Goal: Task Accomplishment & Management: Manage account settings

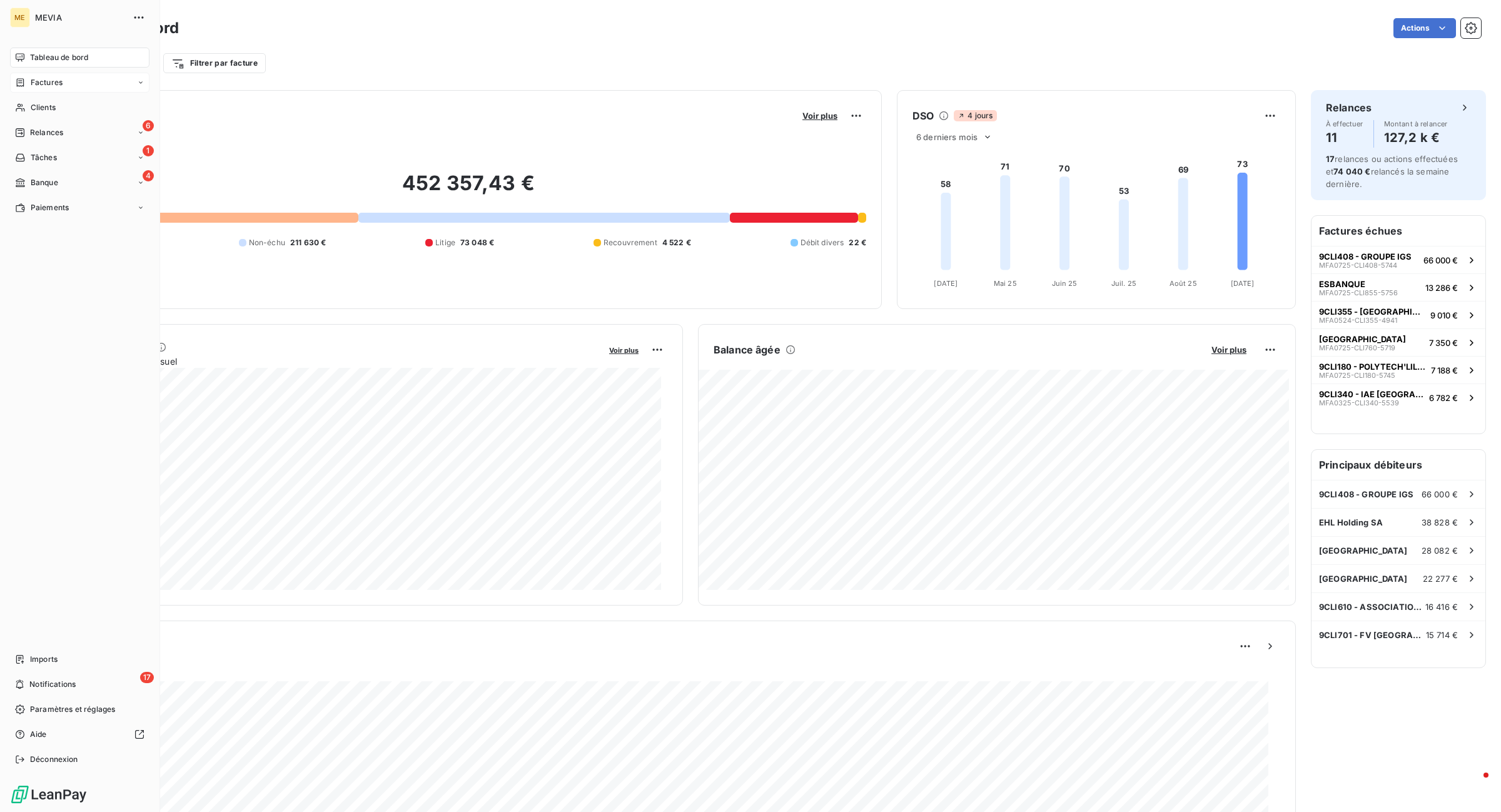
click at [39, 92] on div "Factures" at bounding box center [80, 82] width 139 height 20
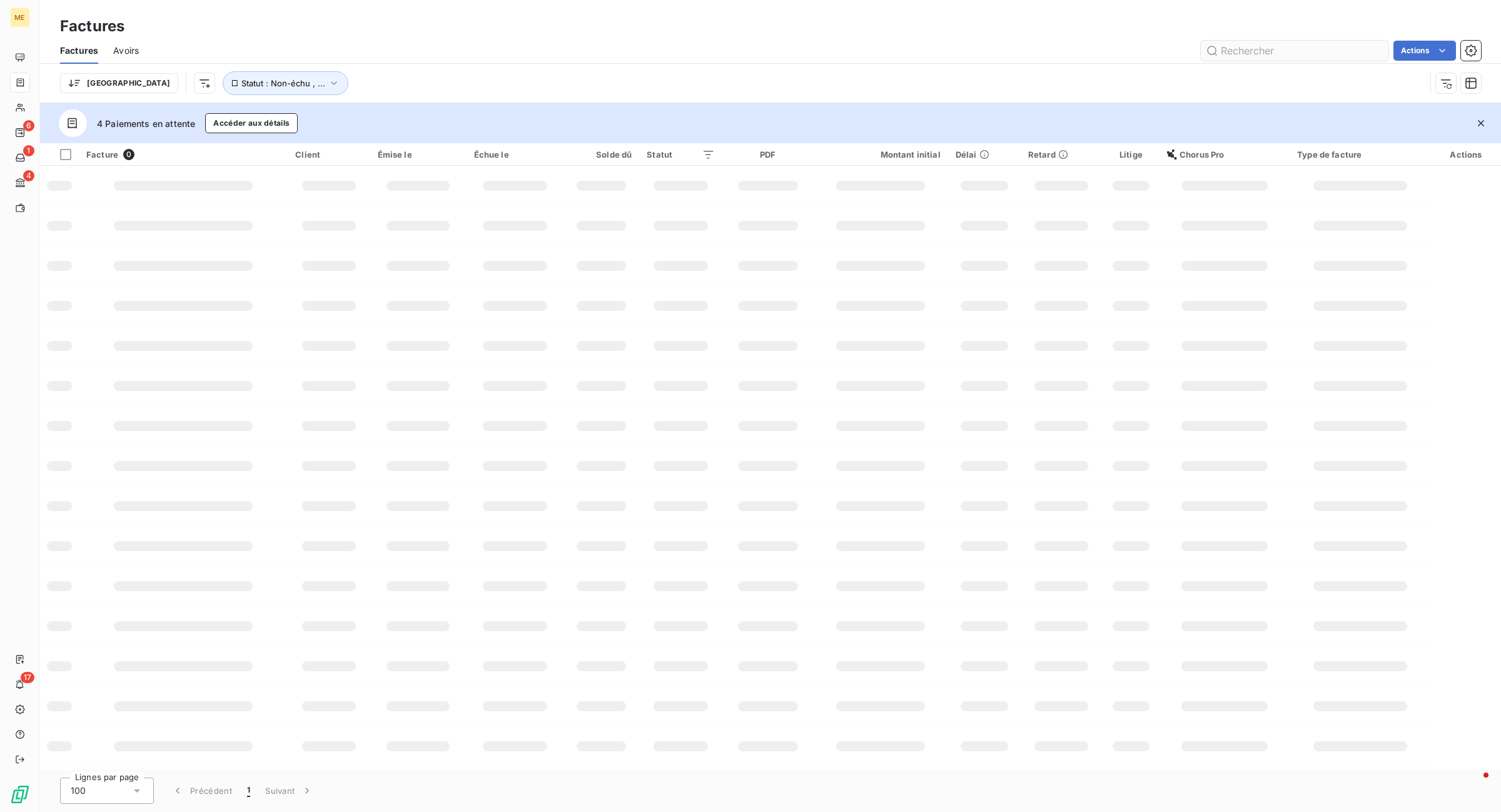
click at [1306, 41] on input "text" at bounding box center [1295, 50] width 187 height 20
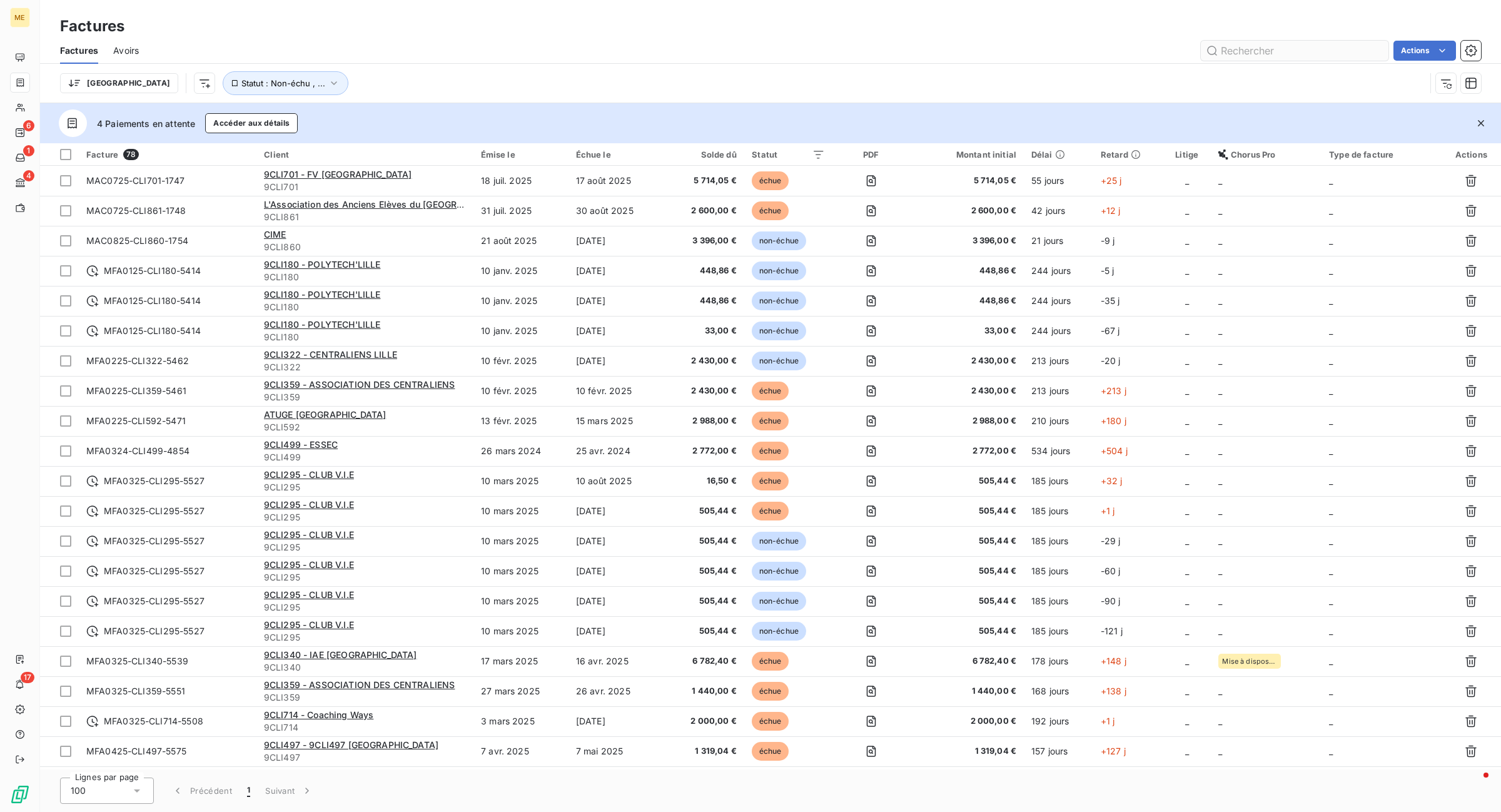
click at [1306, 42] on input "text" at bounding box center [1295, 50] width 187 height 20
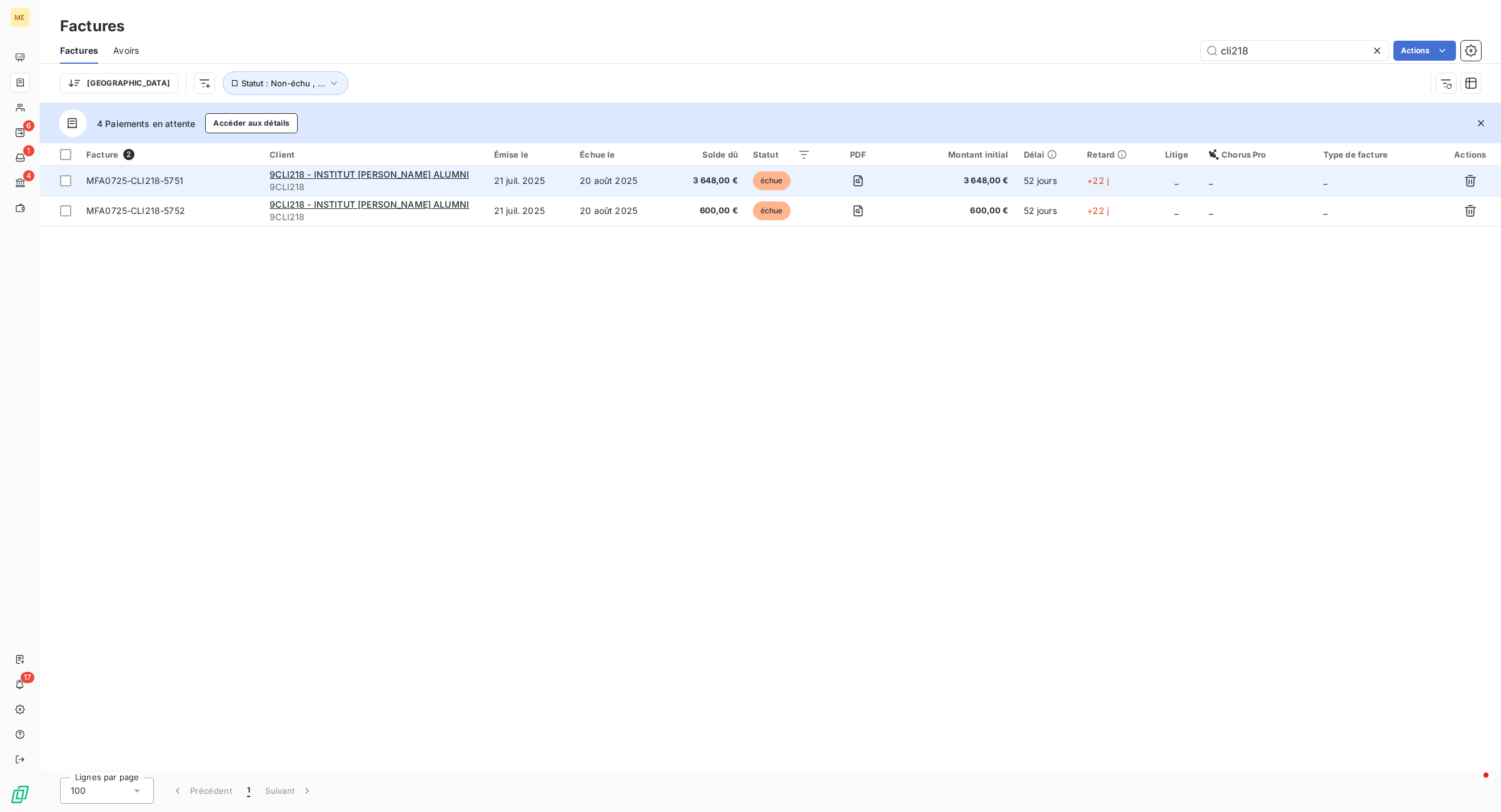
type input "cli218"
click at [594, 170] on td "20 août 2025" at bounding box center [619, 181] width 95 height 30
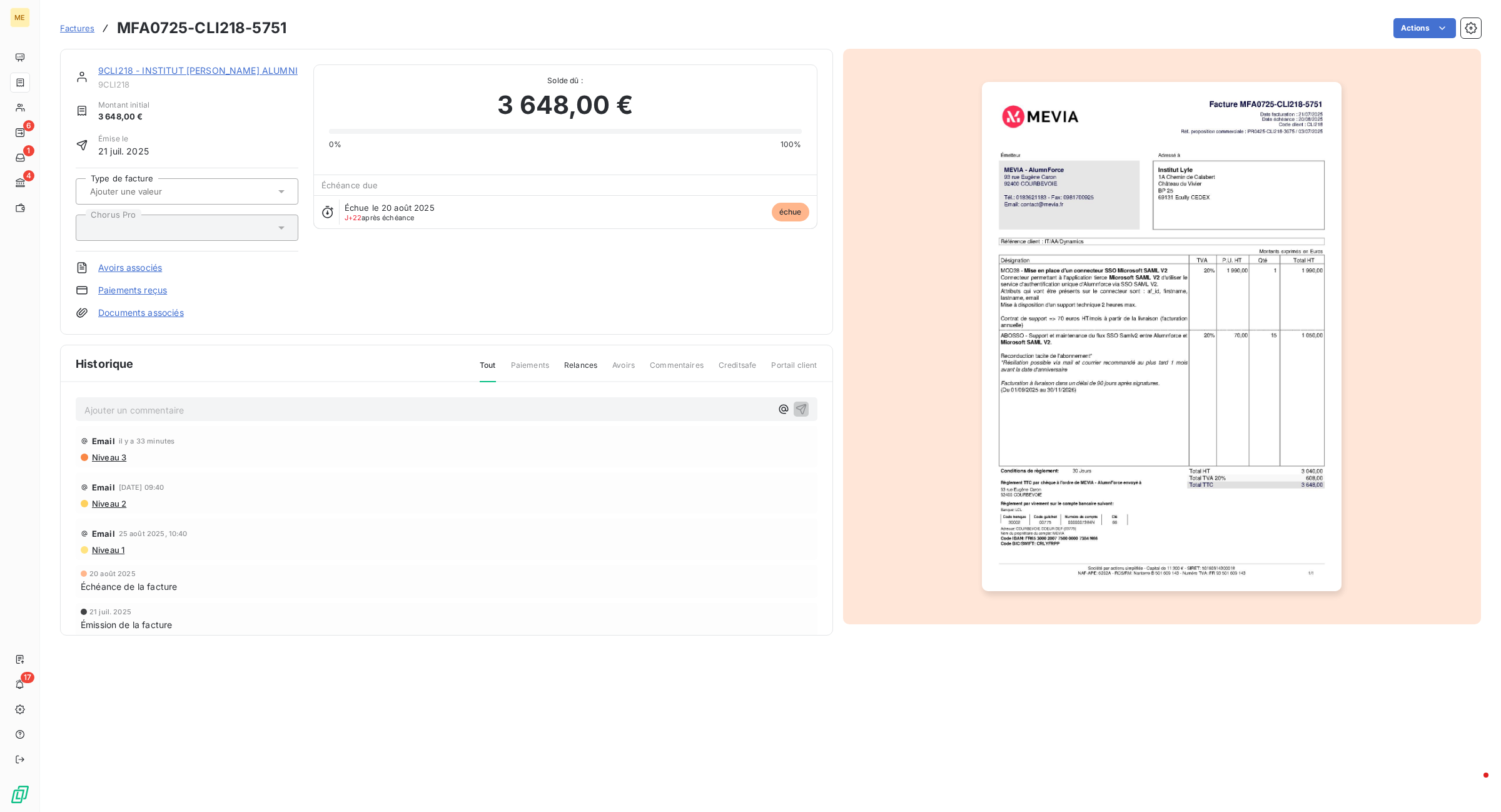
click at [376, 406] on p "Ajouter un commentaire ﻿" at bounding box center [428, 410] width 687 height 16
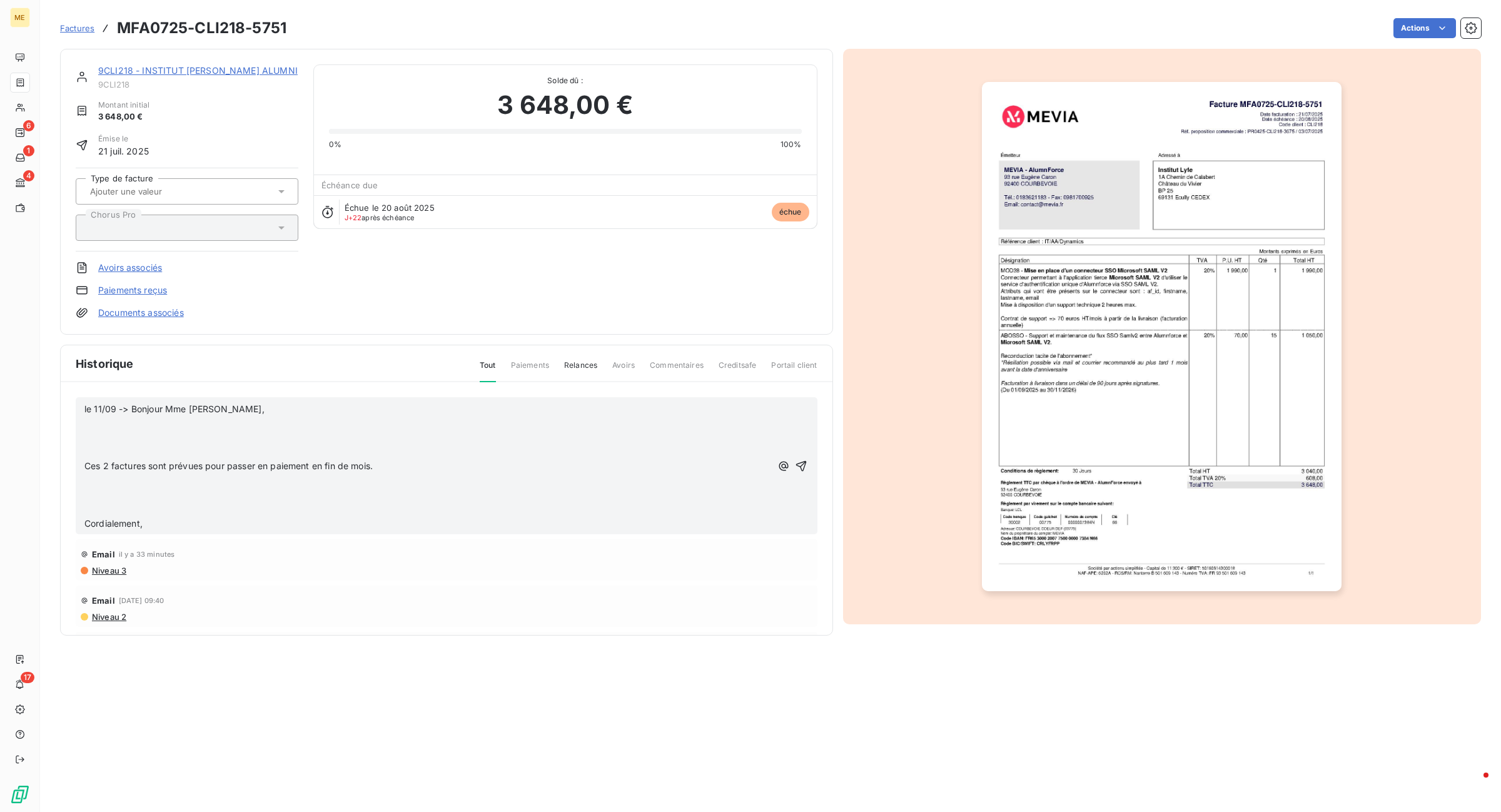
click at [180, 451] on p "﻿" at bounding box center [428, 452] width 687 height 14
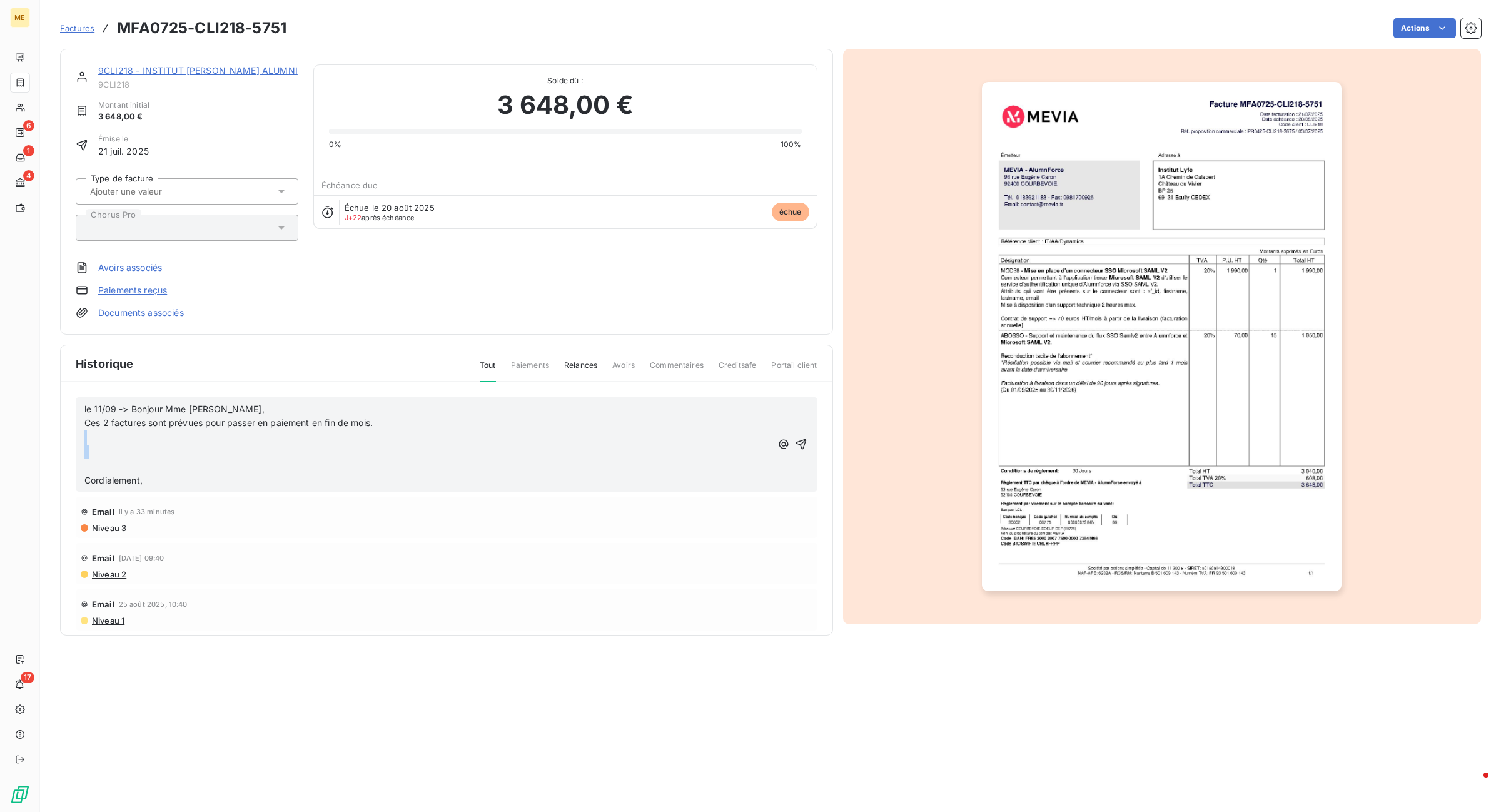
drag, startPoint x: 88, startPoint y: 444, endPoint x: 89, endPoint y: 466, distance: 22.0
click at [89, 466] on div "le 11/09 -> Bonjour Mme [PERSON_NAME], Ces 2 factures sont prévues pour passer …" at bounding box center [428, 445] width 687 height 86
click at [91, 444] on p "﻿" at bounding box center [428, 437] width 687 height 14
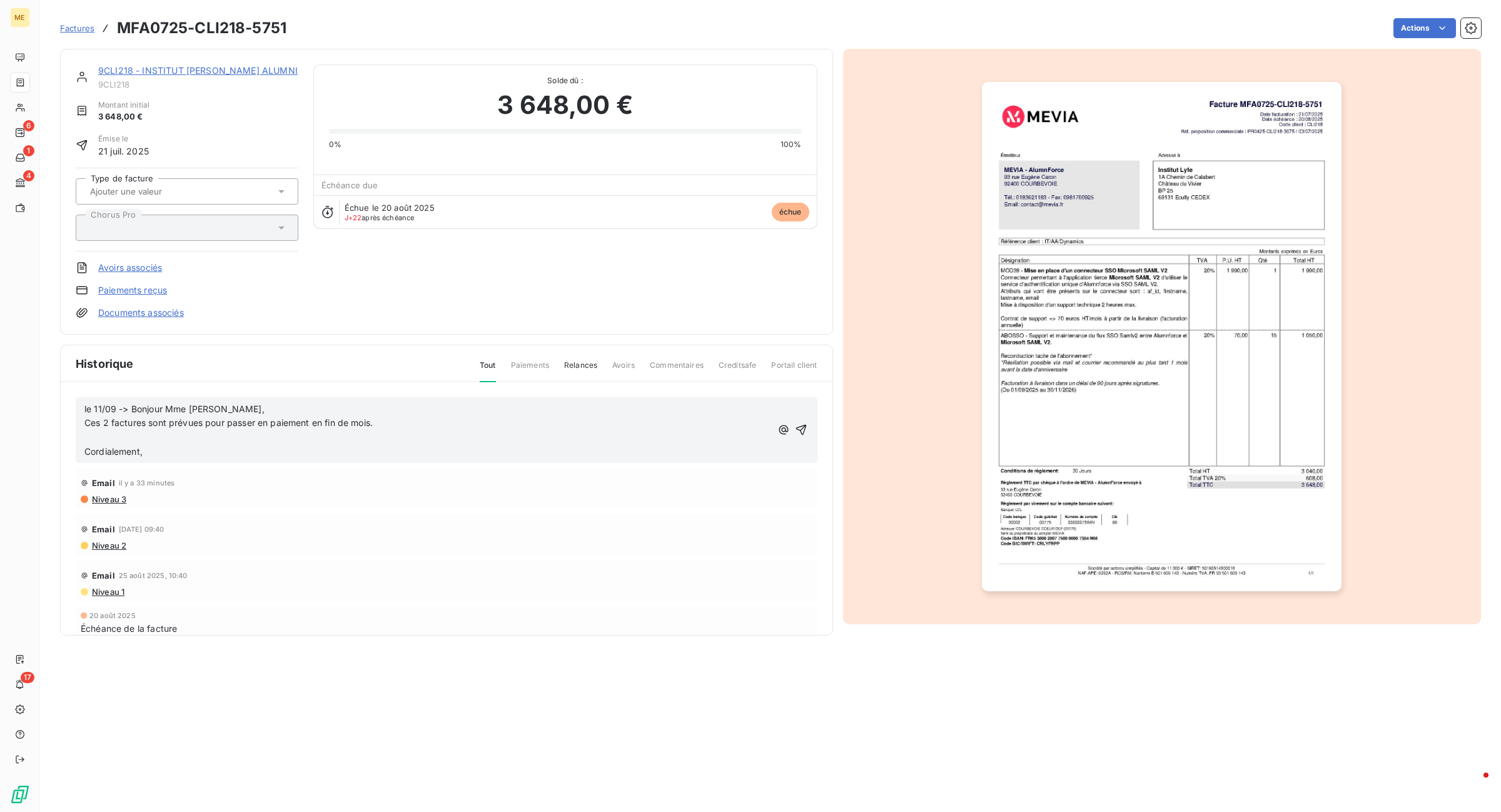
click at [96, 441] on p "﻿" at bounding box center [428, 437] width 687 height 14
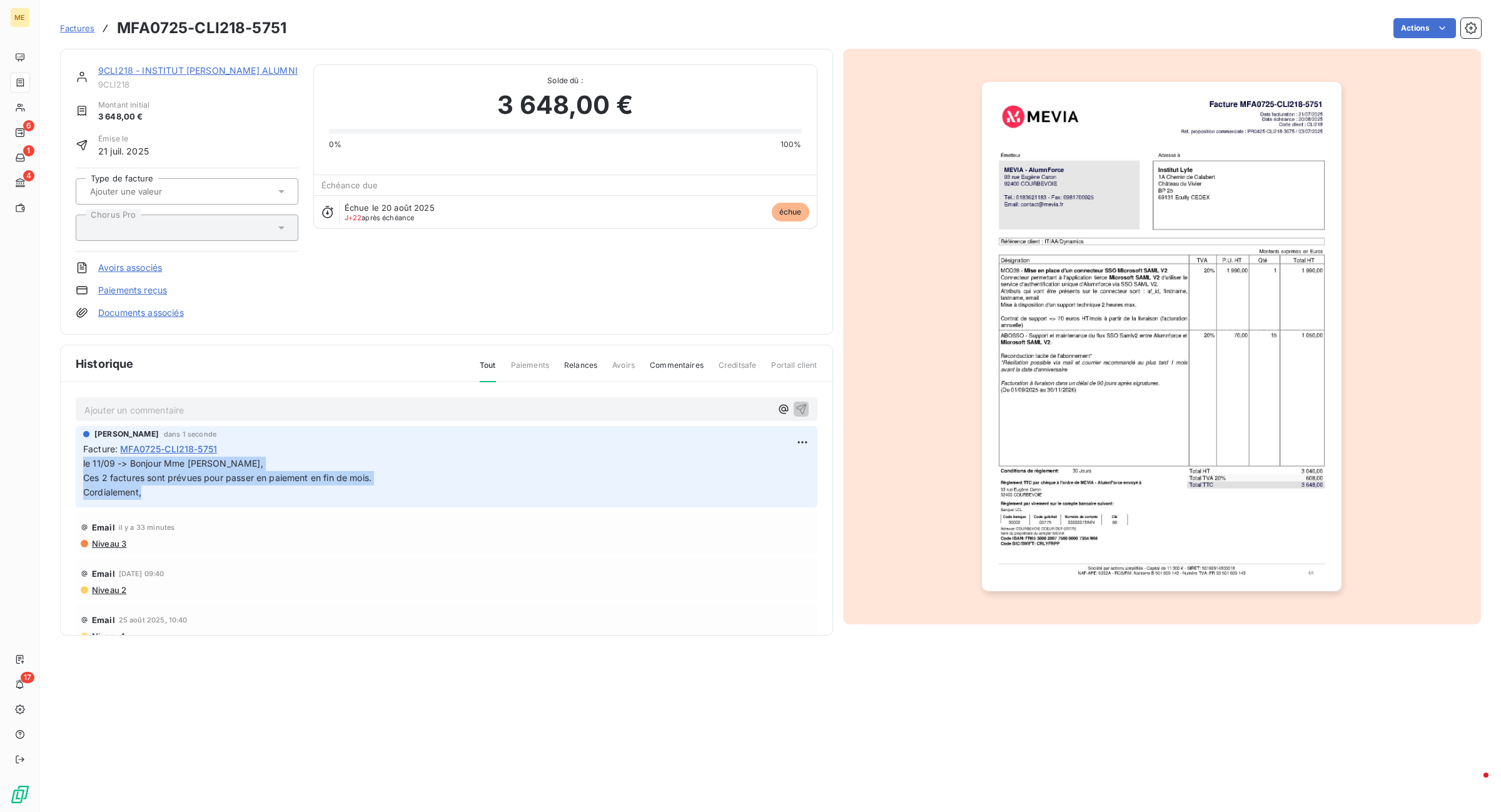
drag, startPoint x: 150, startPoint y: 504, endPoint x: 79, endPoint y: 466, distance: 80.5
click at [79, 466] on div "[PERSON_NAME] dans 1 seconde Facture : MFA0725-CLI218-5751 le 11/09 -> Bonjour …" at bounding box center [446, 466] width 742 height 81
copy p "le 11/09 -> Bonjour Mme [PERSON_NAME], Ces 2 factures sont prévues pour passer …"
click at [187, 75] on link "9CLI218 - INSTITUT [PERSON_NAME] ALUMNI" at bounding box center [198, 70] width 199 height 10
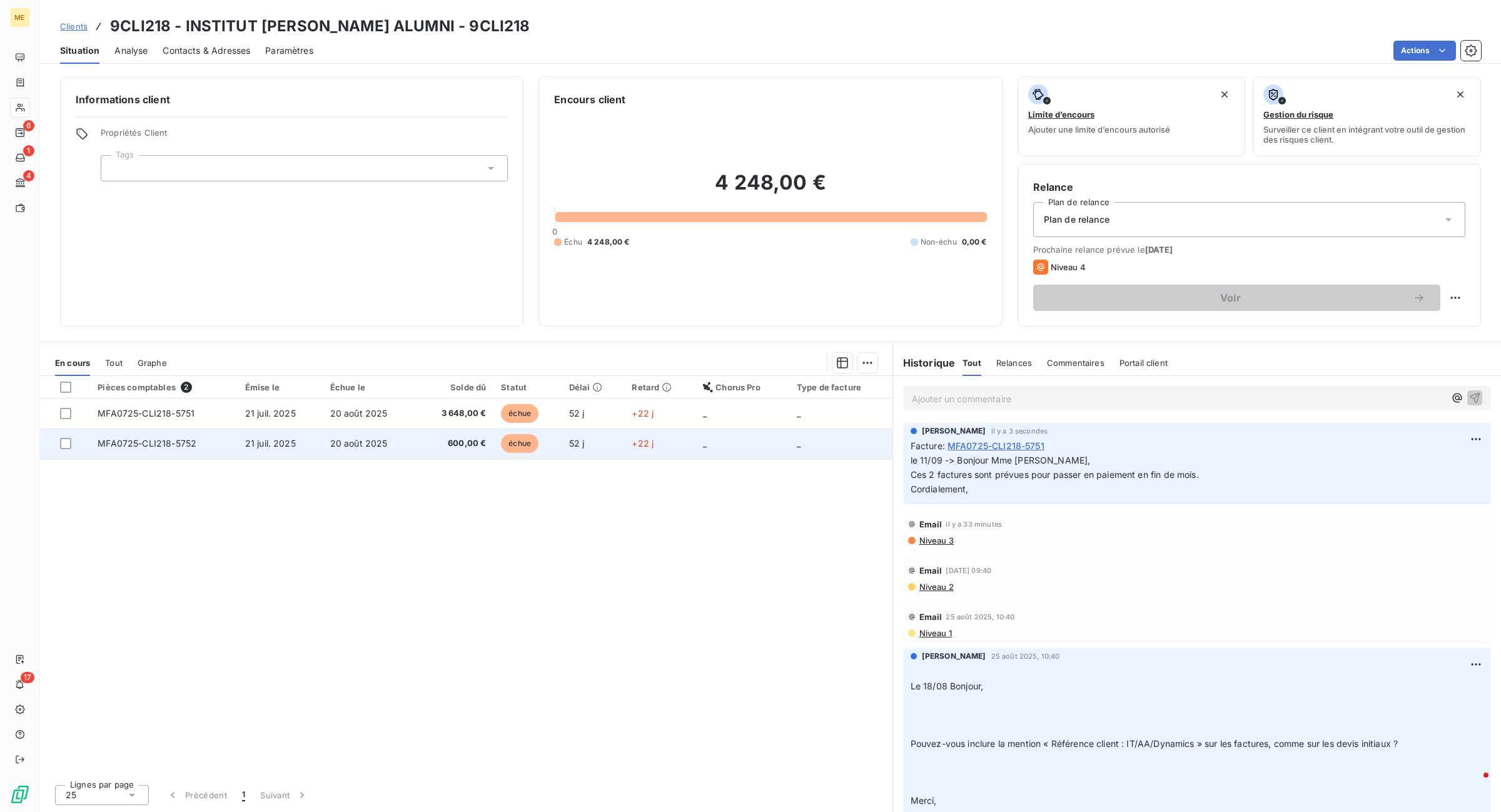
click at [227, 432] on td "MFA0725-CLI218-5752" at bounding box center [163, 444] width 147 height 30
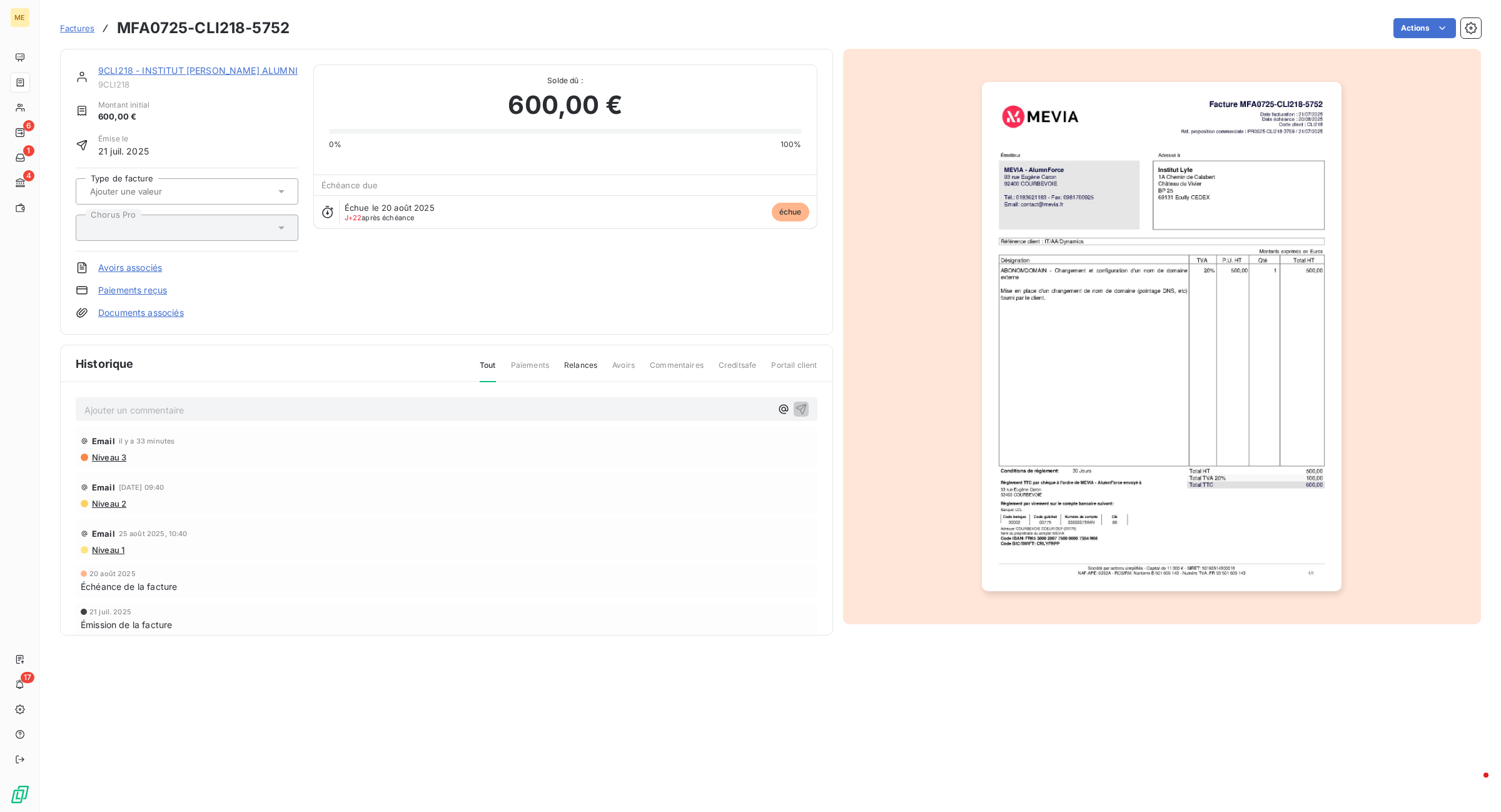
click at [357, 404] on p "Ajouter un commentaire ﻿" at bounding box center [428, 410] width 687 height 16
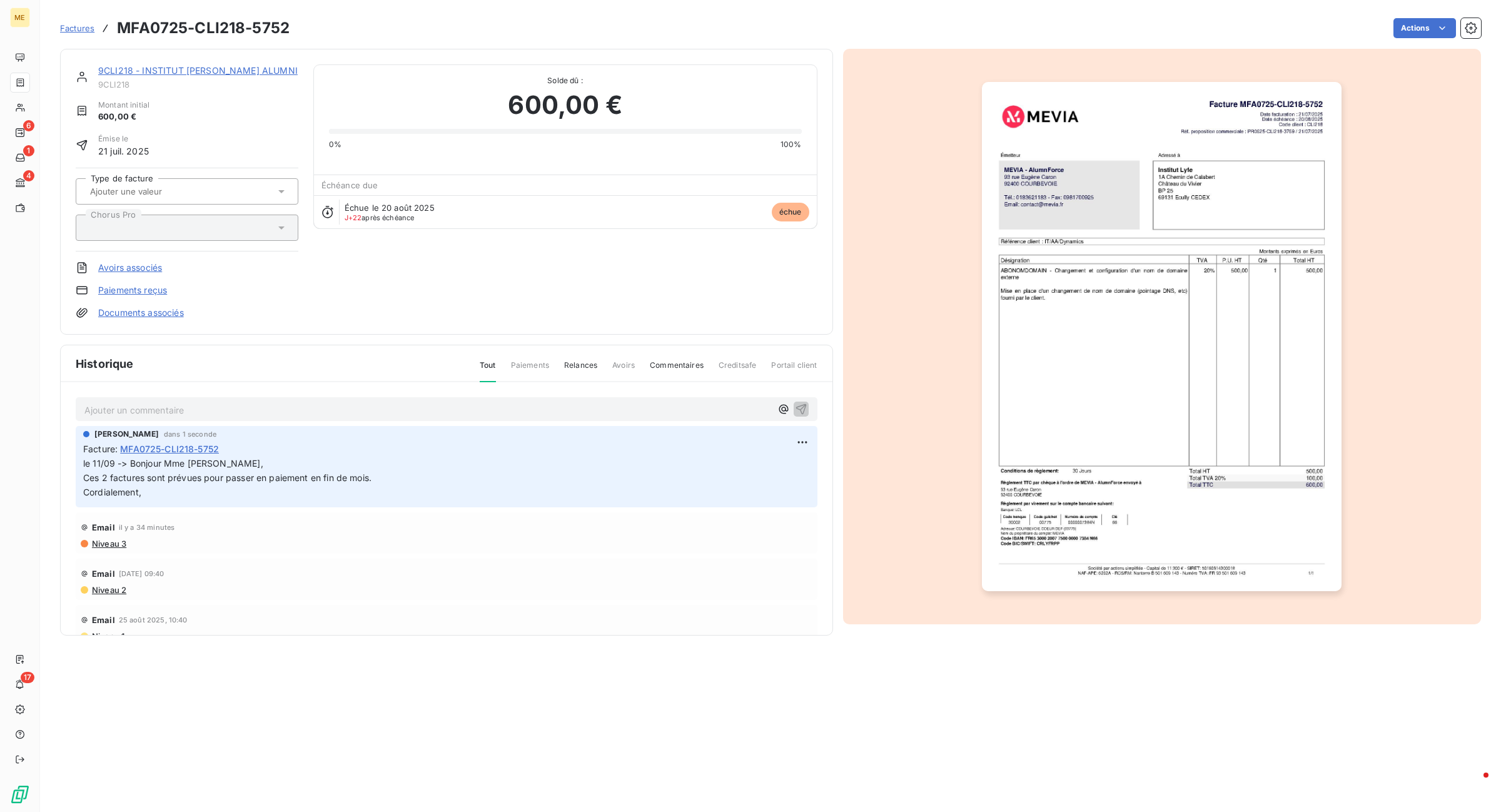
click at [1422, 26] on html "ME 6 1 4 17 Factures MFA0725-CLI218-5752 Actions 9CLI218 - INSTITUT [PERSON_NAM…" at bounding box center [750, 406] width 1501 height 812
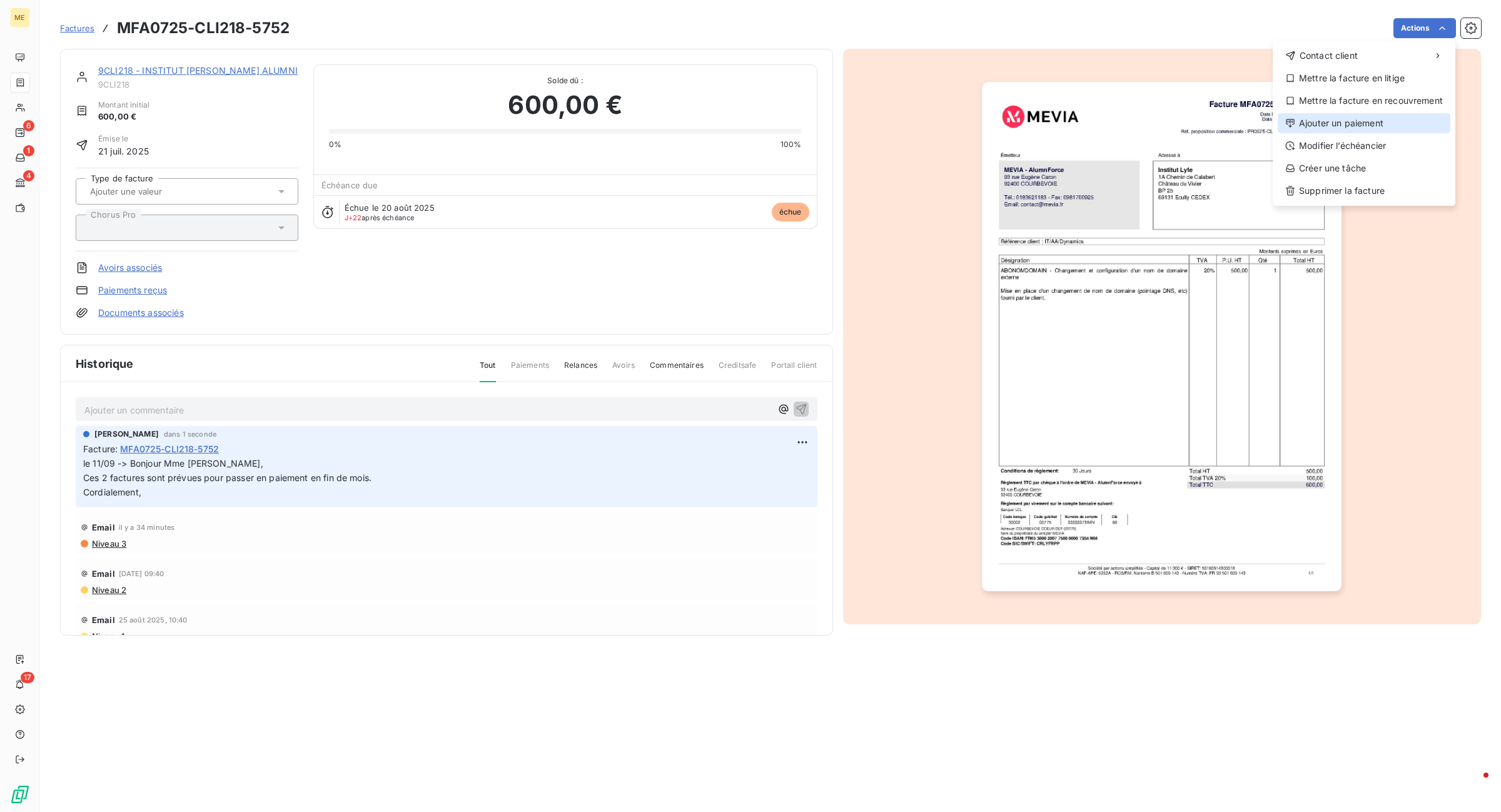
click at [1341, 123] on div "Ajouter un paiement" at bounding box center [1364, 123] width 173 height 20
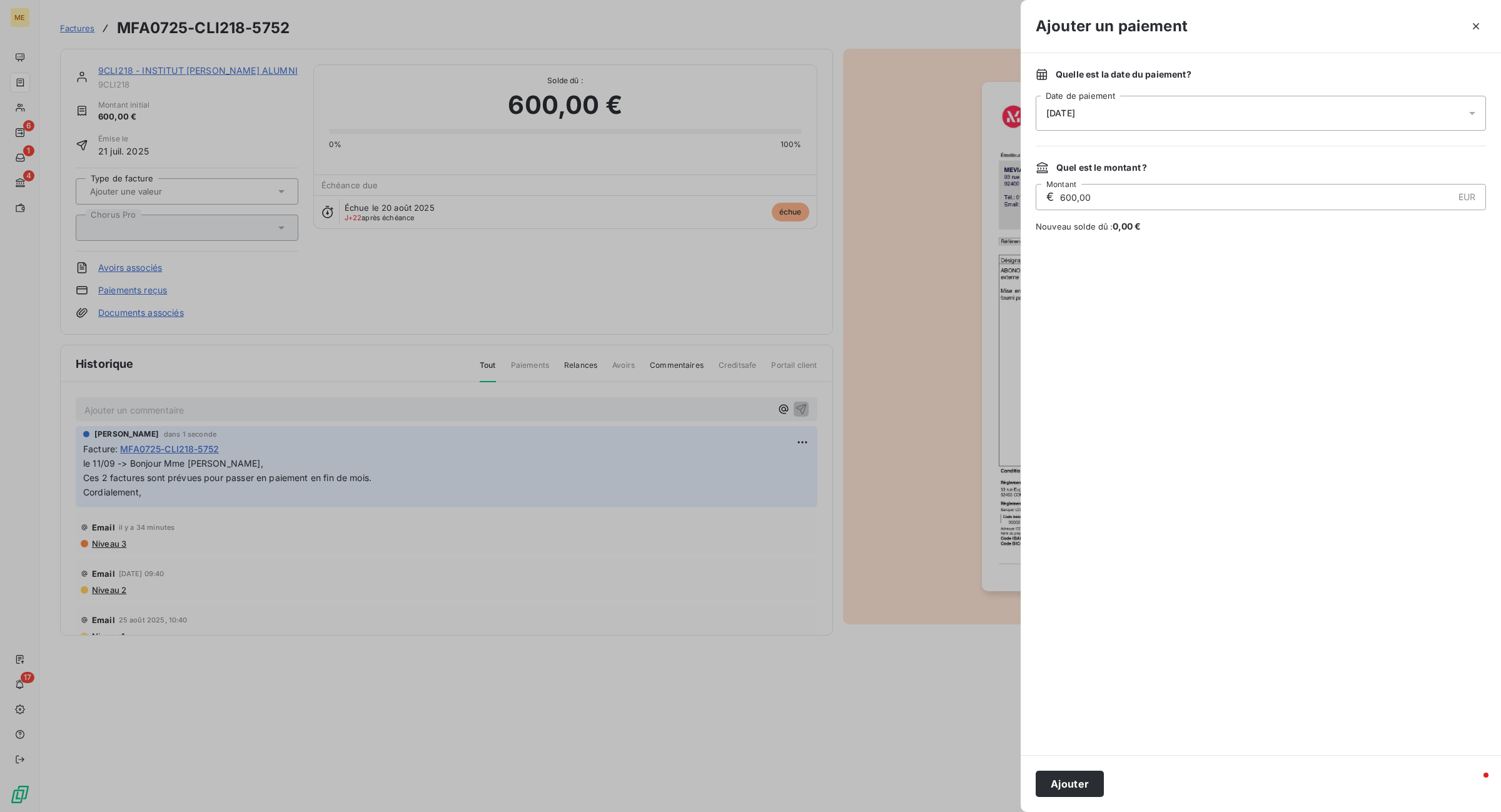
click at [1281, 111] on div "[DATE]" at bounding box center [1260, 113] width 450 height 35
click at [1098, 313] on button "30" at bounding box center [1097, 316] width 25 height 25
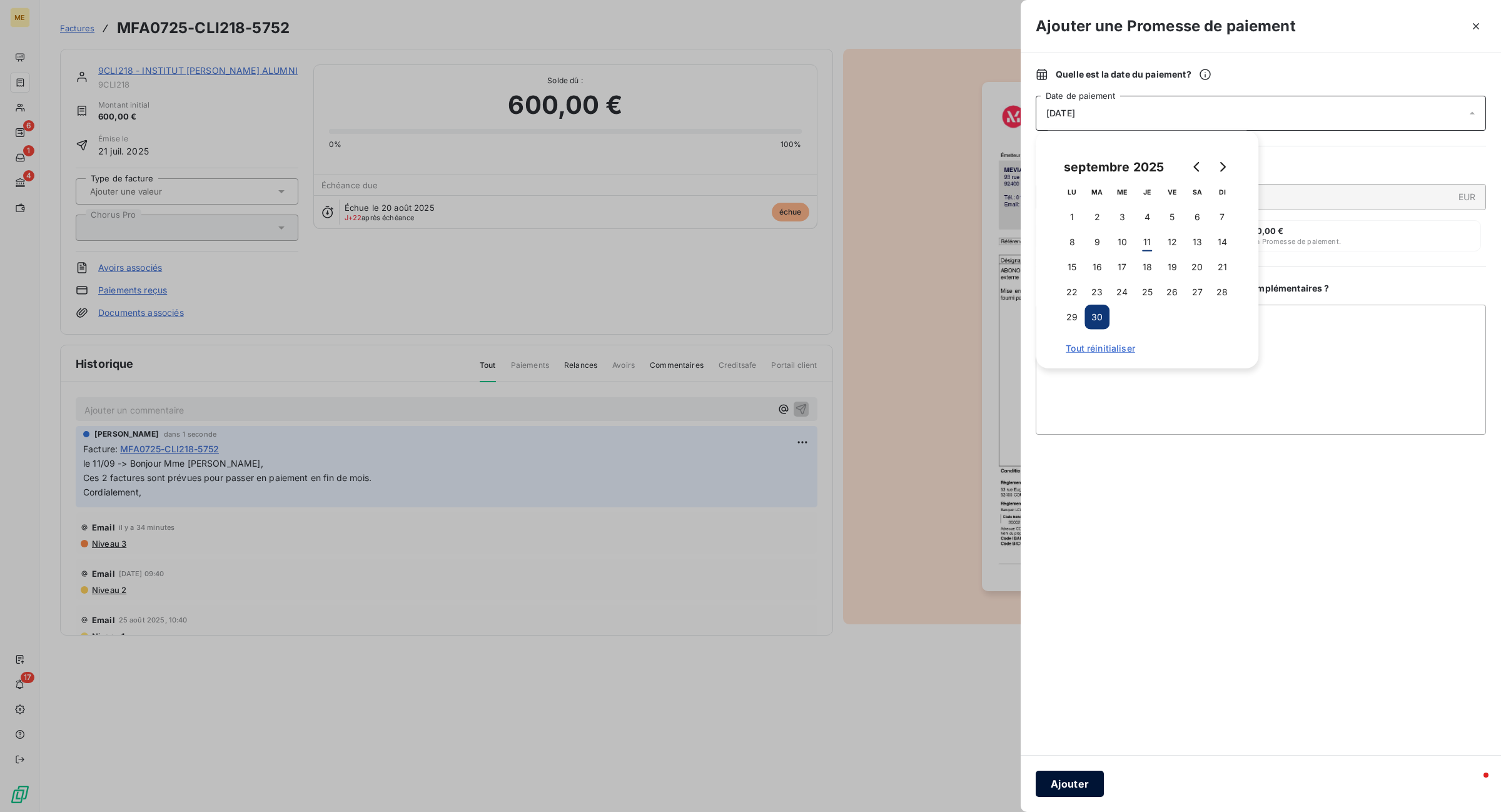
click at [1062, 777] on button "Ajouter" at bounding box center [1070, 783] width 69 height 26
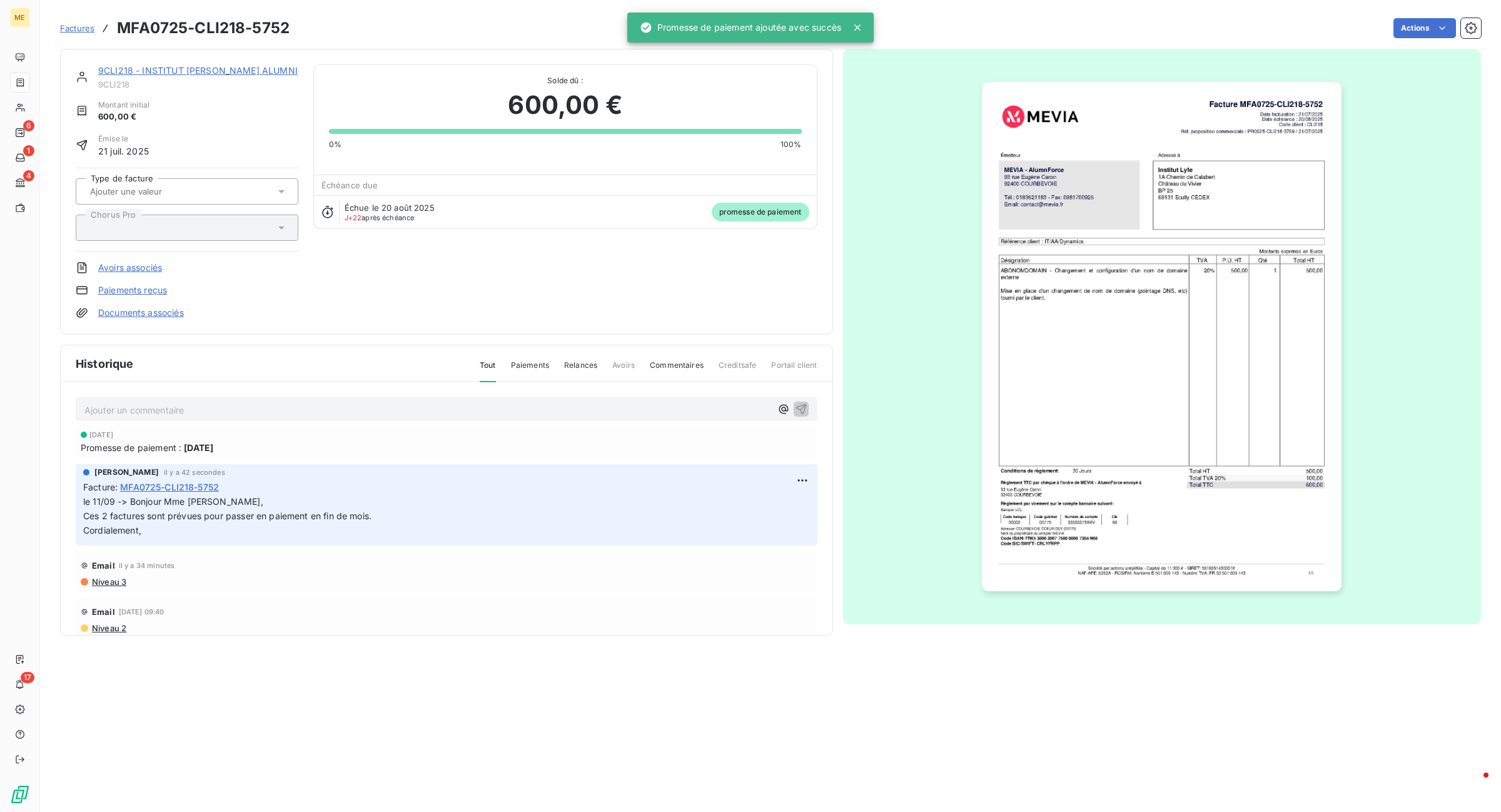
click at [200, 71] on link "9CLI218 - INSTITUT [PERSON_NAME] ALUMNI" at bounding box center [198, 70] width 199 height 10
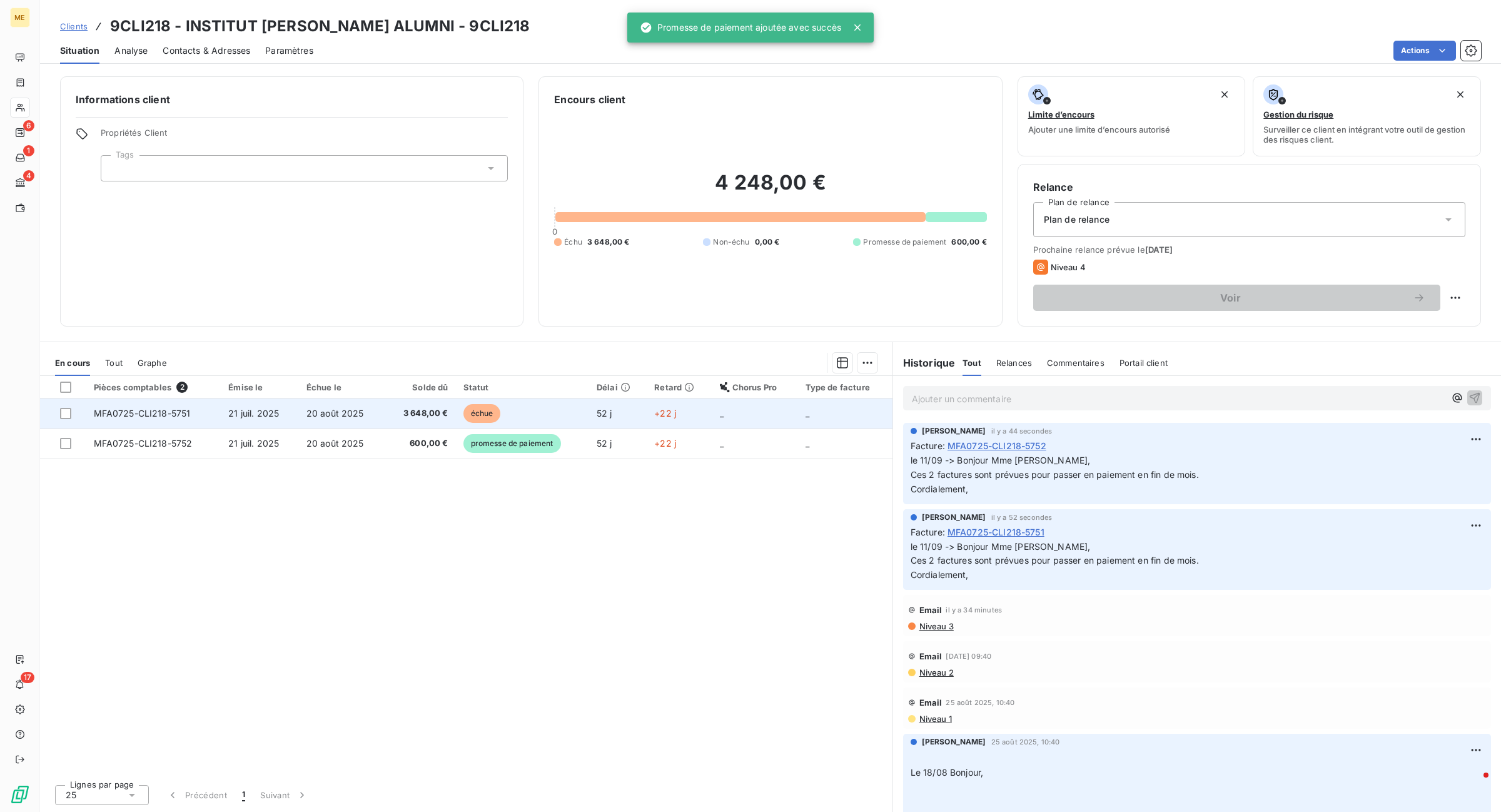
click at [311, 405] on td "20 août 2025" at bounding box center [342, 414] width 86 height 30
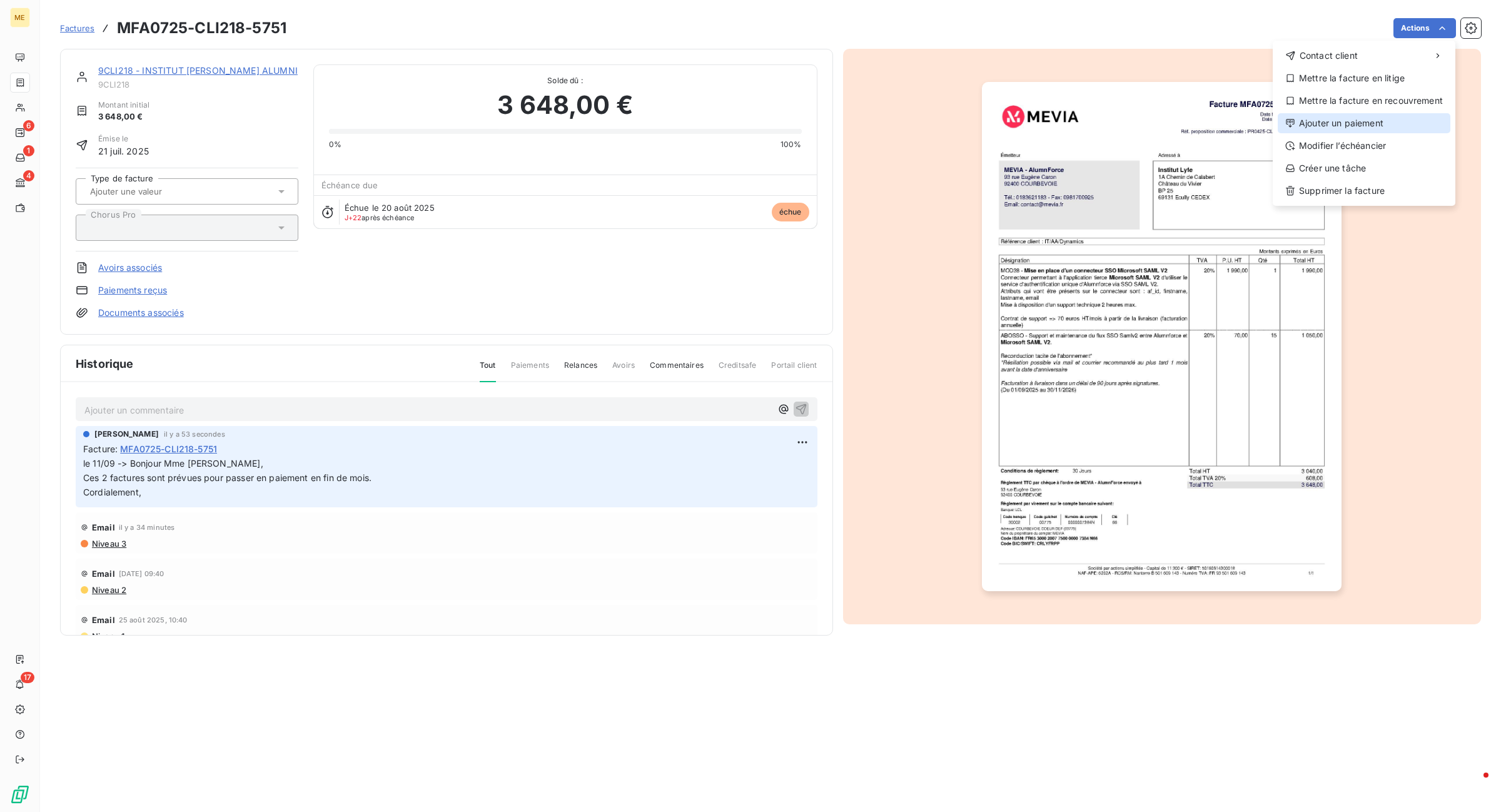
click at [1362, 124] on div "Ajouter un paiement" at bounding box center [1364, 123] width 173 height 20
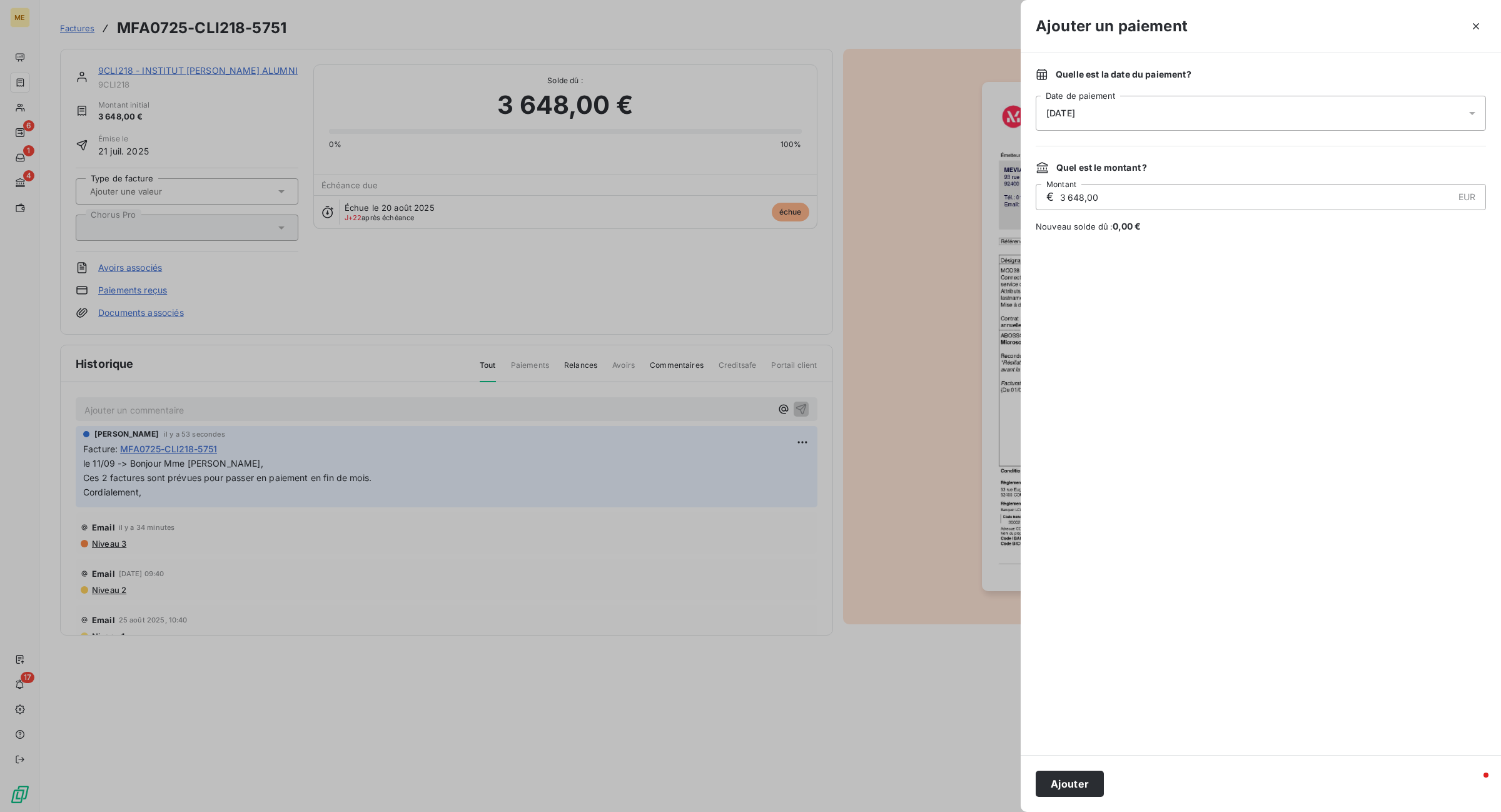
click at [1222, 111] on div "[DATE]" at bounding box center [1260, 113] width 450 height 35
click at [1093, 316] on button "30" at bounding box center [1097, 316] width 25 height 25
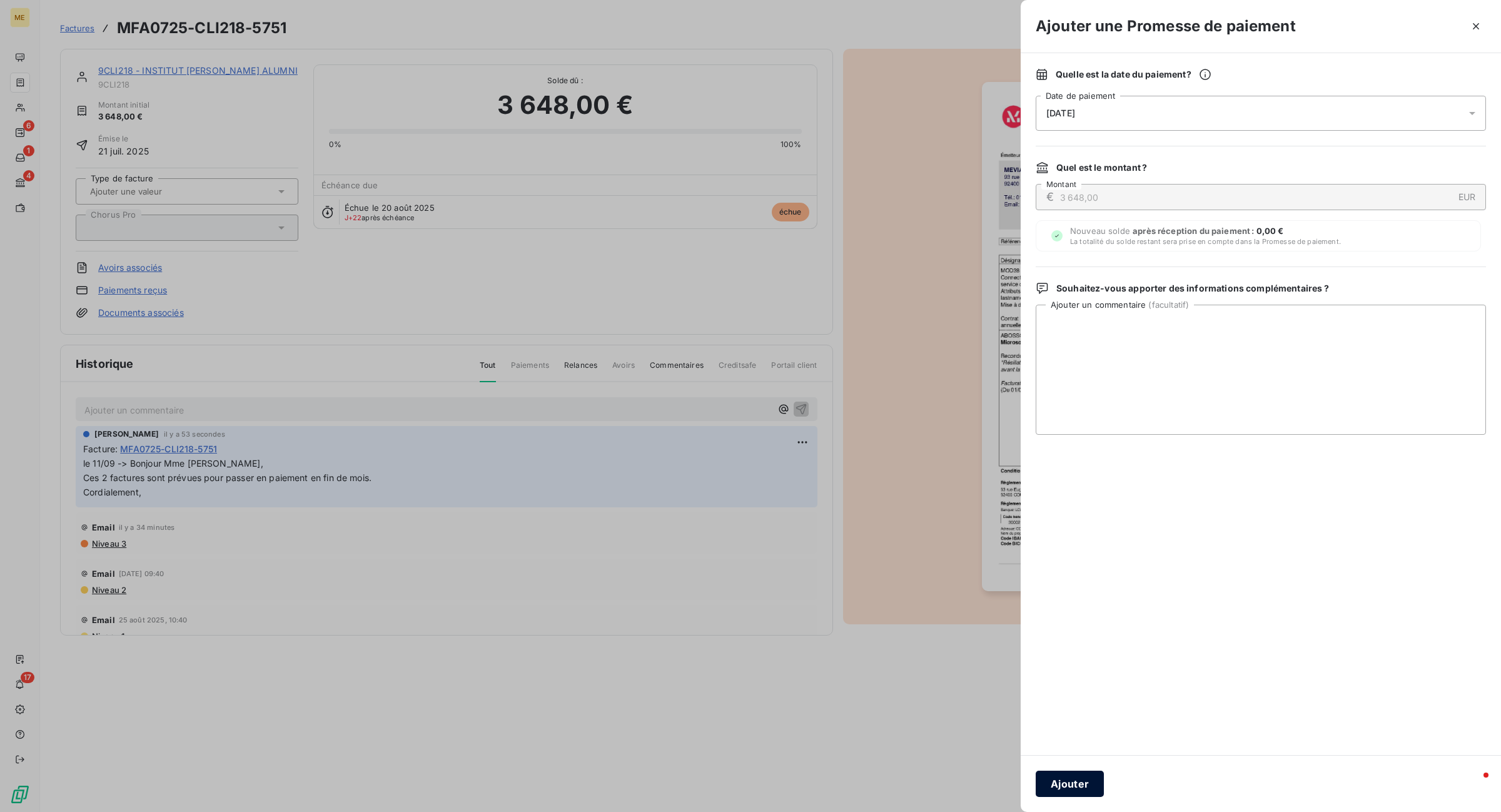
click at [1075, 796] on button "Ajouter" at bounding box center [1070, 783] width 69 height 26
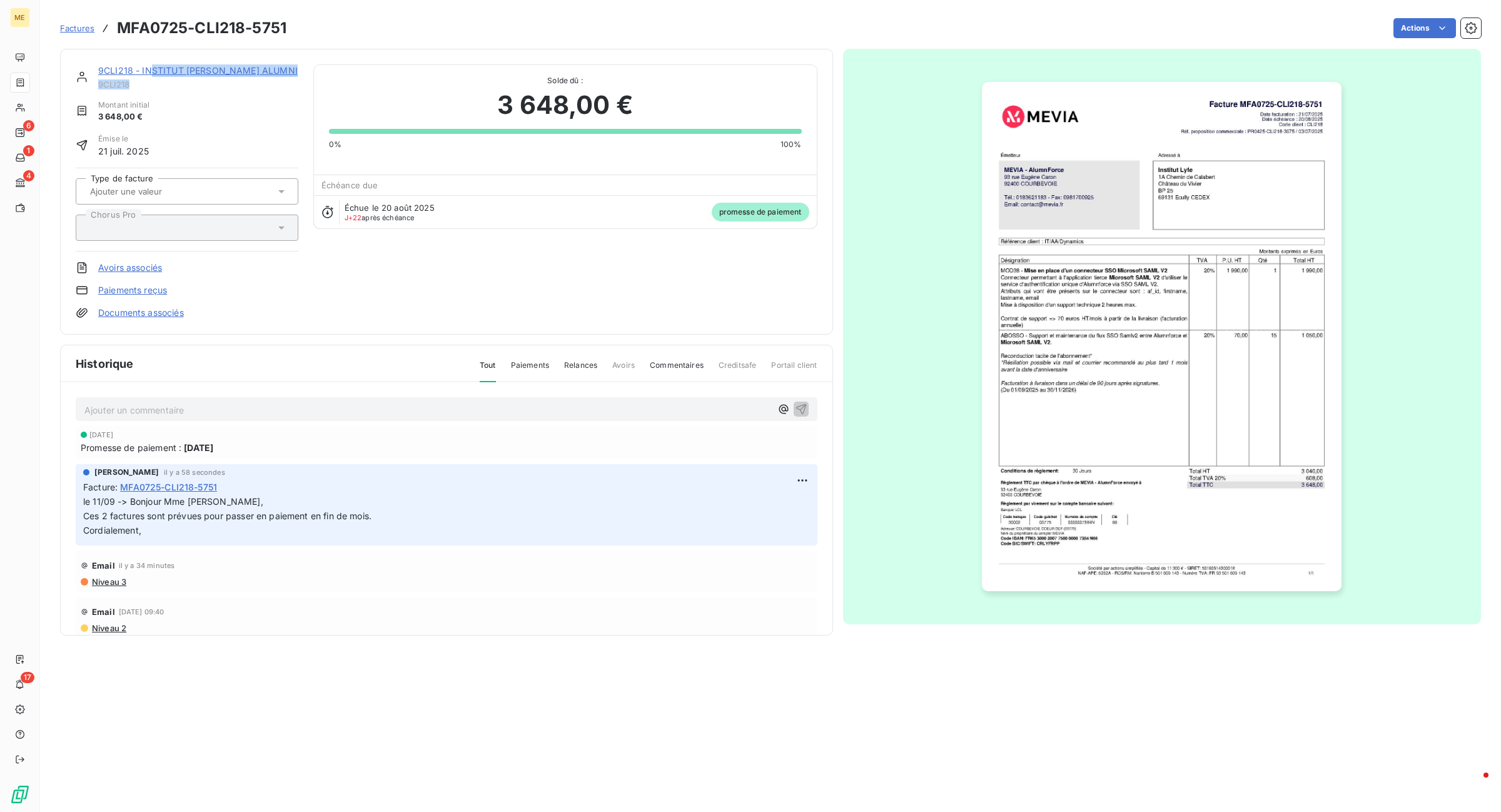
drag, startPoint x: 151, startPoint y: 70, endPoint x: 91, endPoint y: 76, distance: 60.3
click at [196, 88] on div "9CLI218 - INSTITUT [PERSON_NAME] ALUMNI 9CLI218" at bounding box center [198, 76] width 200 height 25
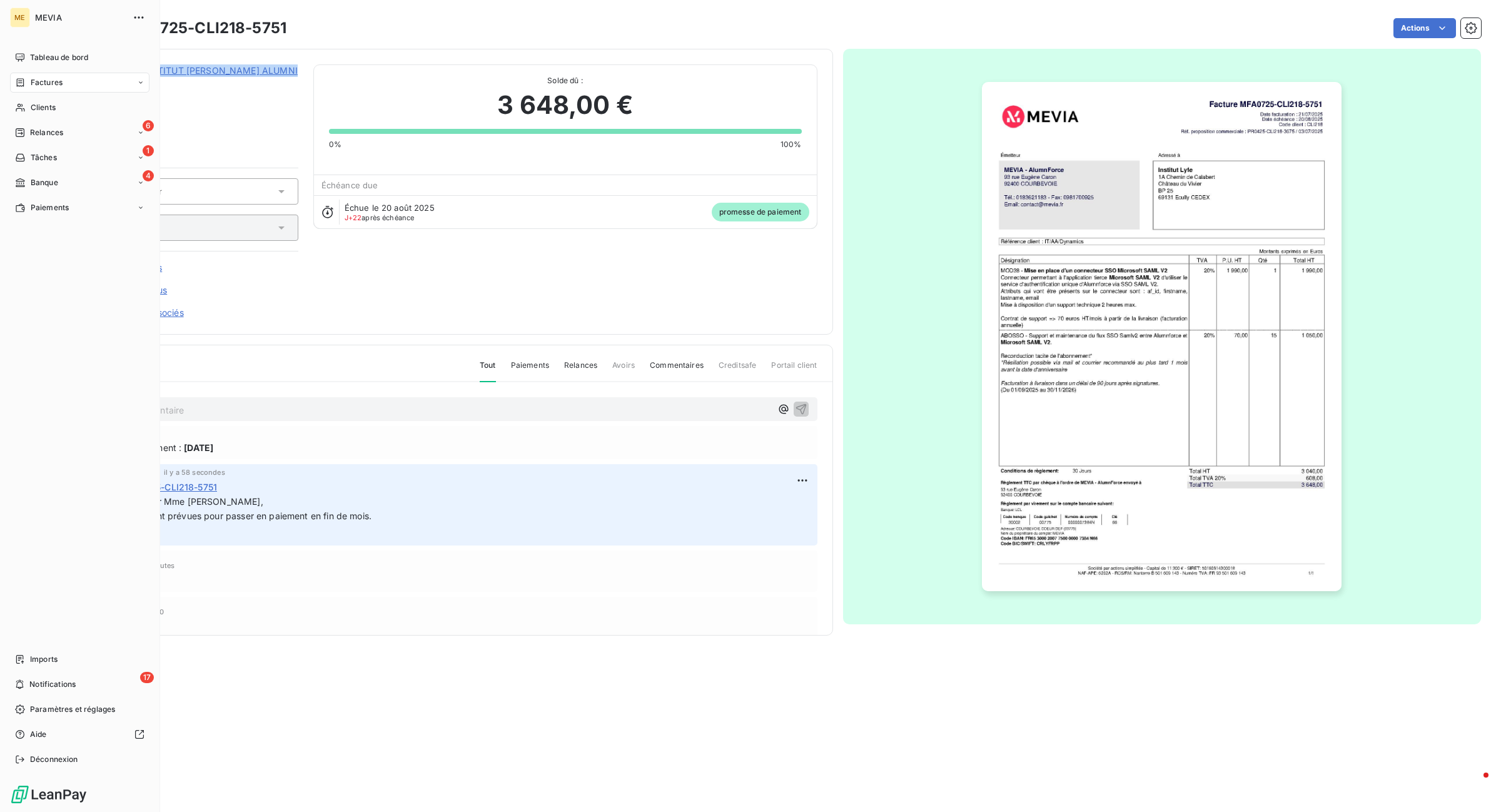
click at [19, 89] on div "Factures" at bounding box center [80, 82] width 139 height 20
click at [65, 49] on div "Tableau de bord" at bounding box center [80, 57] width 139 height 20
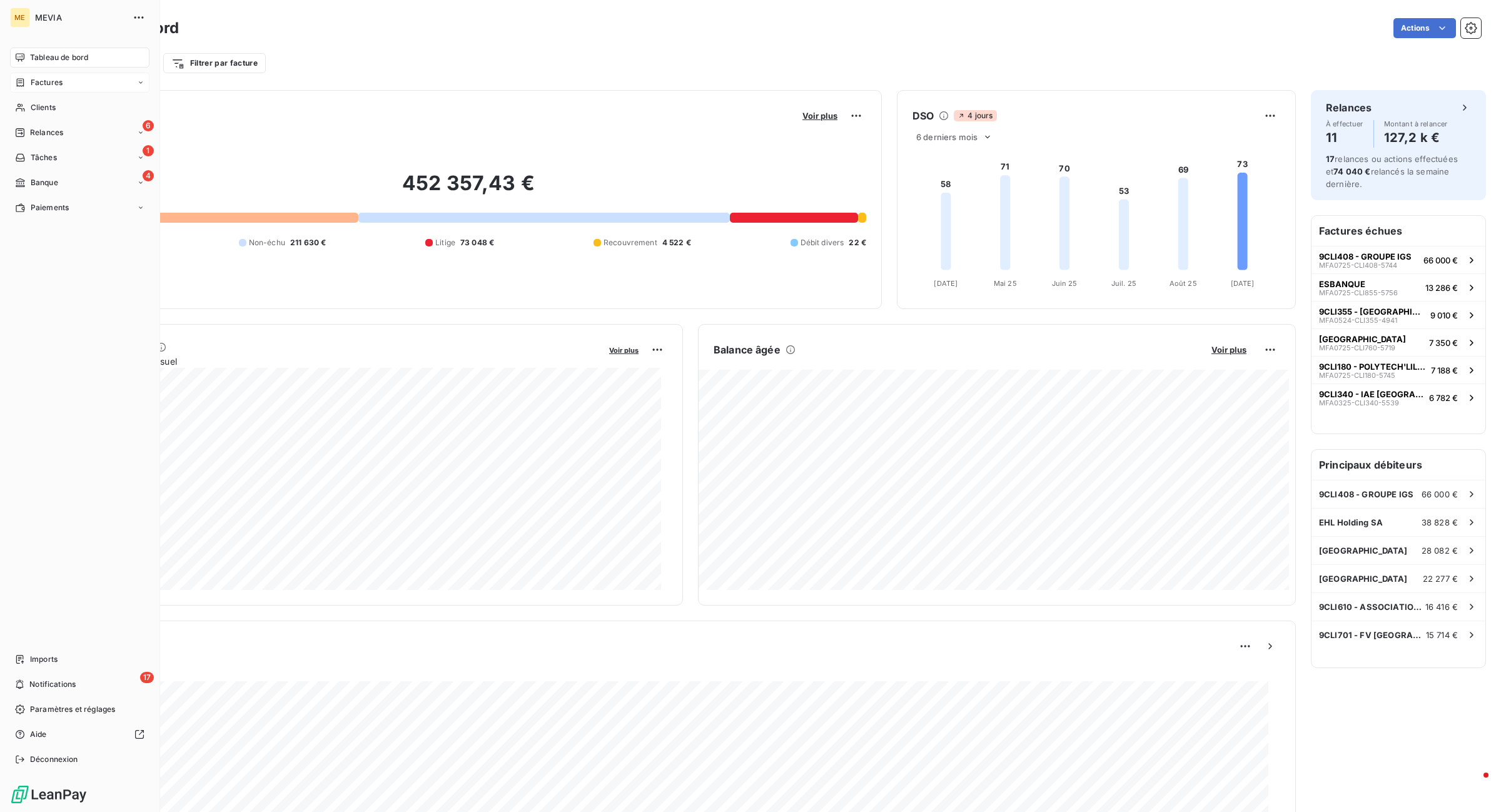
click at [17, 80] on icon at bounding box center [20, 82] width 7 height 8
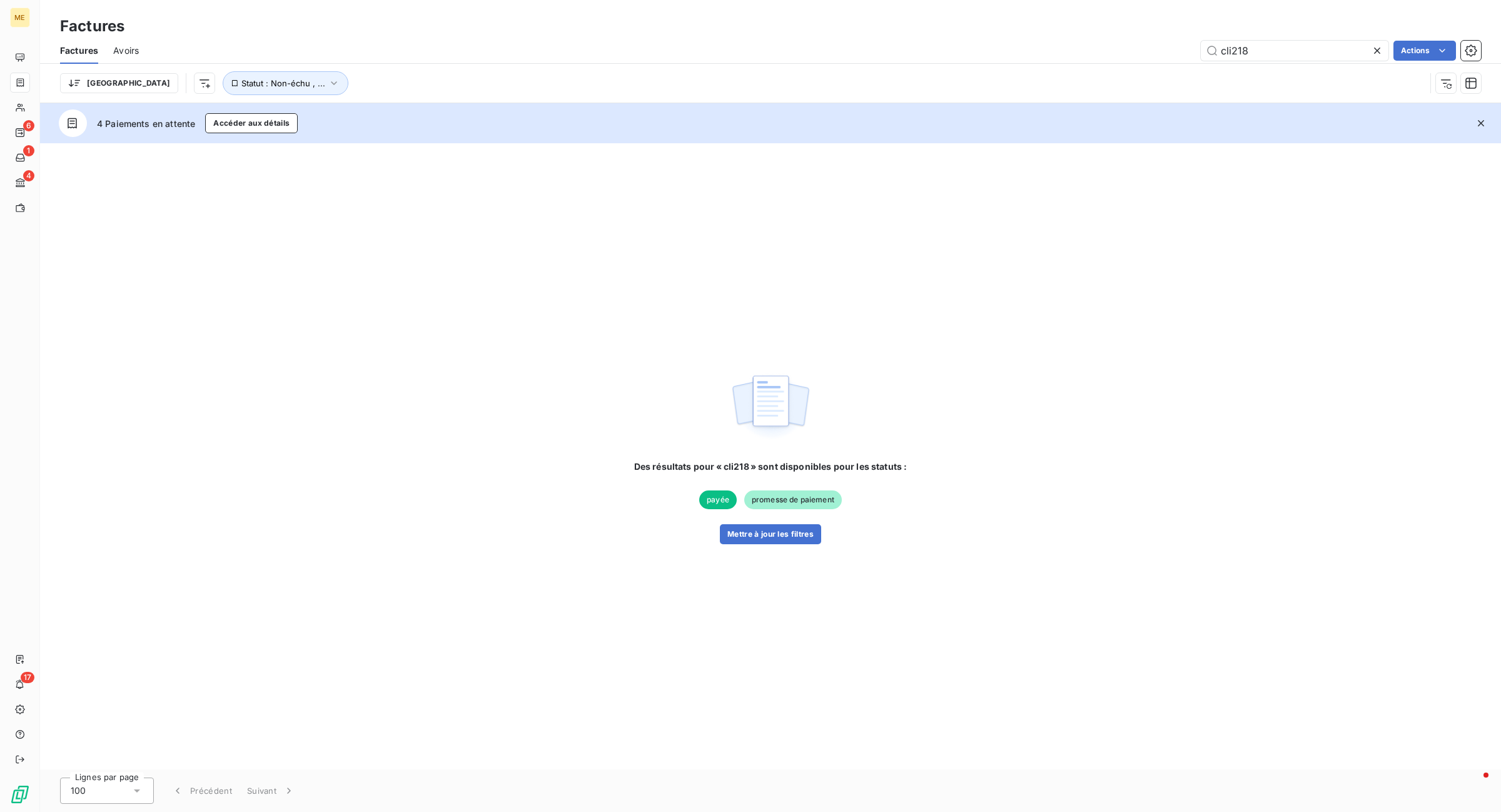
drag, startPoint x: 1261, startPoint y: 45, endPoint x: 1149, endPoint y: 34, distance: 112.5
click at [1149, 34] on div "Factures Factures Avoirs cli218 Actions Trier Statut : Non-échu , ..." at bounding box center [770, 51] width 1461 height 103
type input "essec"
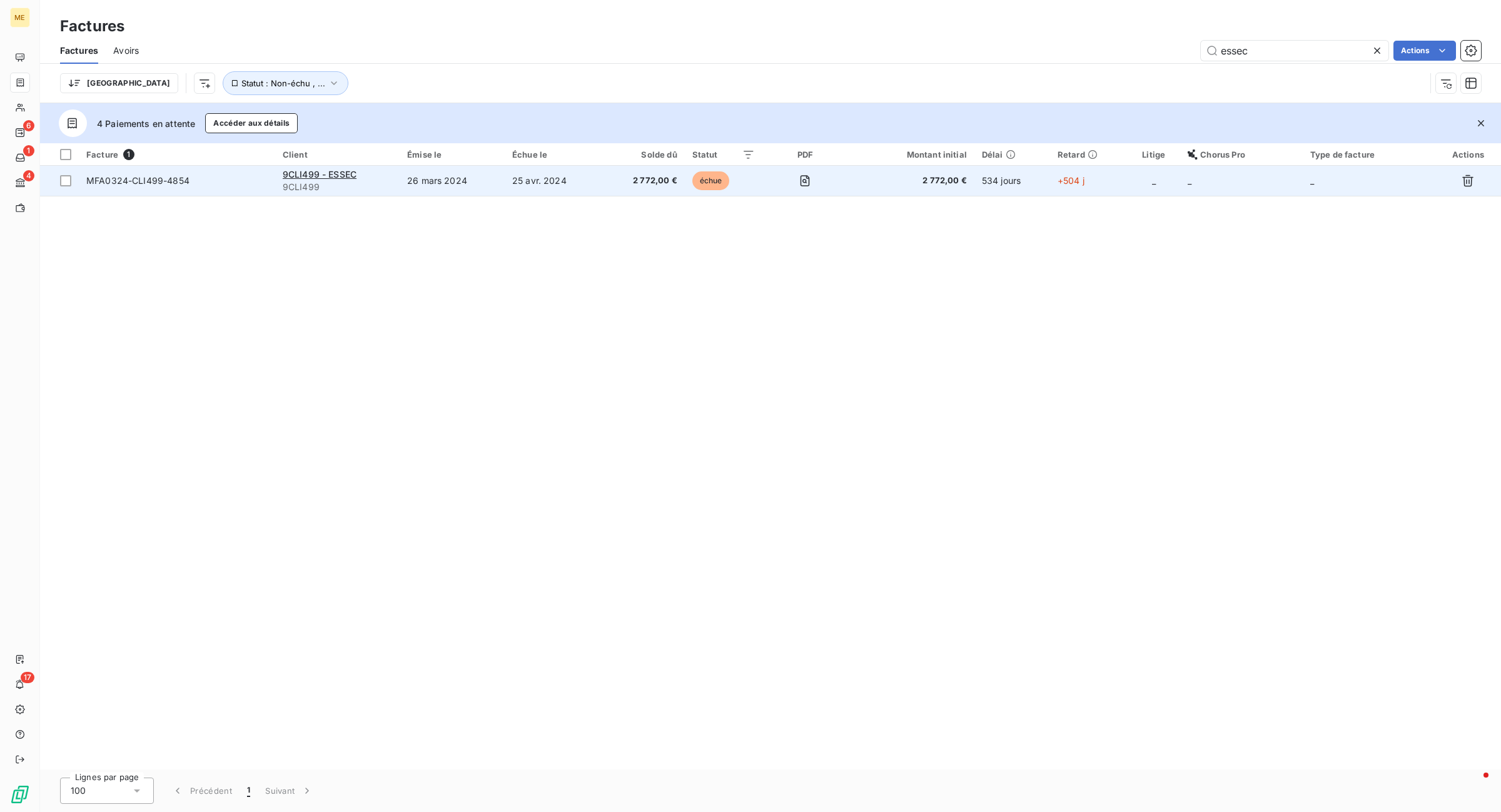
click at [513, 194] on td "25 avr. 2024" at bounding box center [553, 181] width 97 height 30
